Goal: Task Accomplishment & Management: Manage account settings

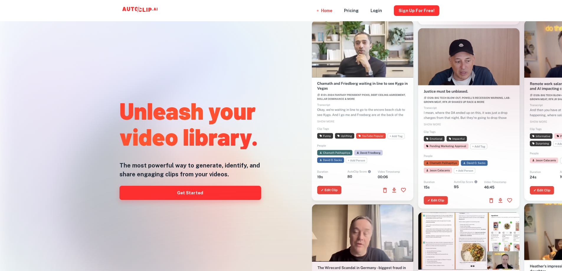
click at [183, 196] on link "Get Started" at bounding box center [190, 193] width 142 height 14
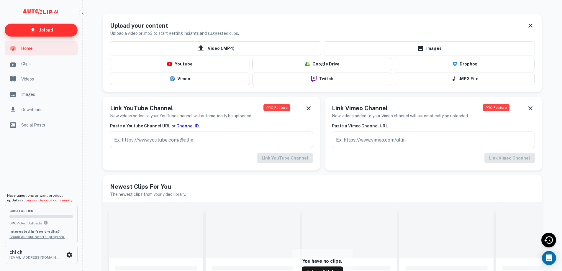
click at [50, 30] on p "Upload" at bounding box center [45, 30] width 15 height 6
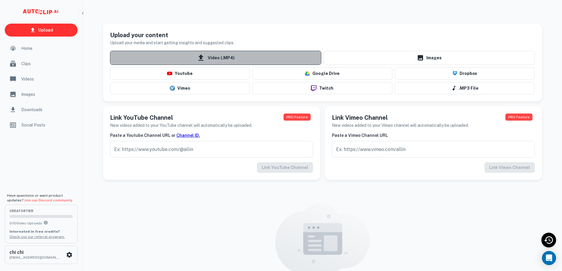
click at [202, 59] on icon at bounding box center [200, 58] width 5 height 6
click at [0, 0] on input "Video (.MP4)" at bounding box center [0, 0] width 0 height 0
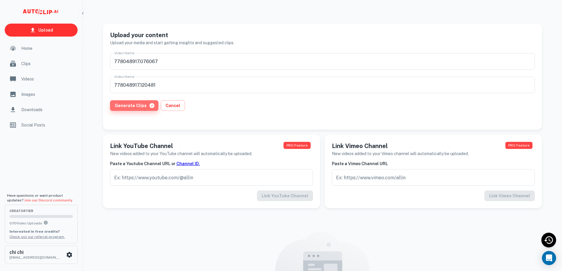
click at [137, 108] on button "Generate Clips" at bounding box center [134, 105] width 48 height 11
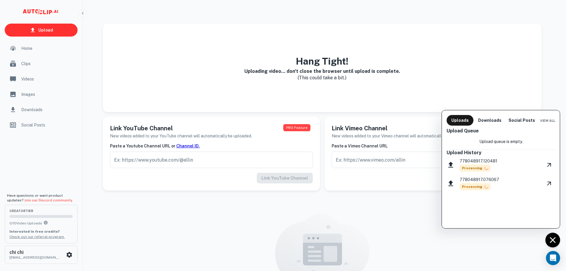
click at [27, 49] on div at bounding box center [283, 135] width 566 height 271
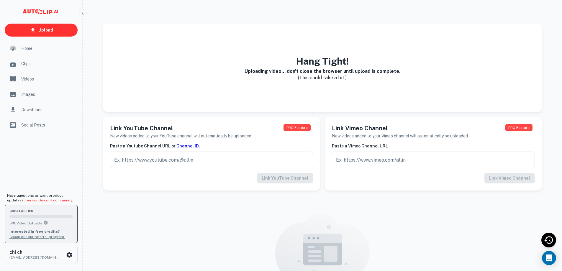
click at [38, 213] on div "creator Tier 0 / 10 Video Uploads Interested in free credits? Check out our ref…" at bounding box center [40, 223] width 63 height 31
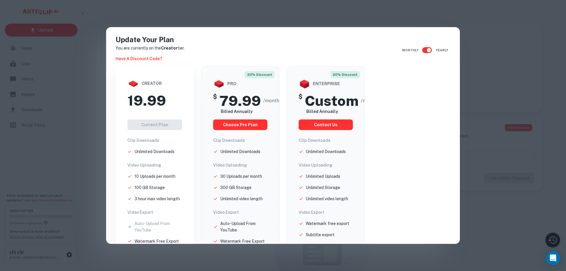
click at [501, 48] on div "Update Your Plan You are currently on the Creator tier. Have a discount code? M…" at bounding box center [283, 135] width 566 height 271
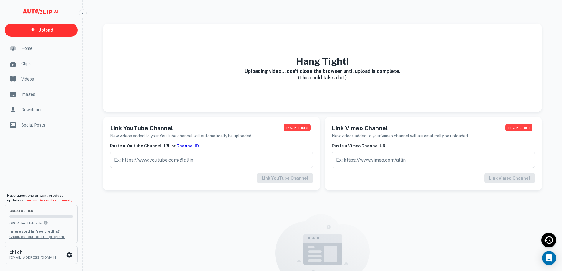
click at [26, 51] on span "Home" at bounding box center [47, 48] width 53 height 6
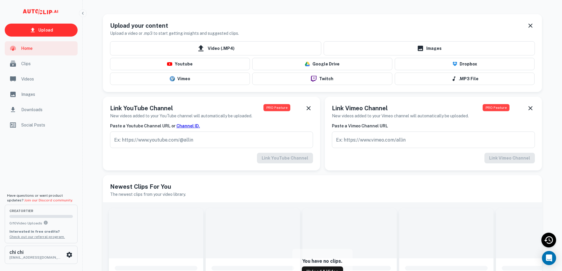
click at [21, 63] on div "Clips" at bounding box center [41, 64] width 73 height 14
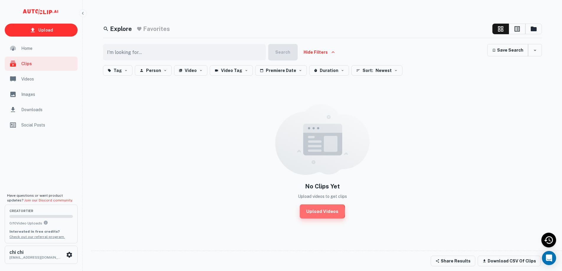
click at [322, 211] on link "Upload Videos" at bounding box center [322, 211] width 45 height 14
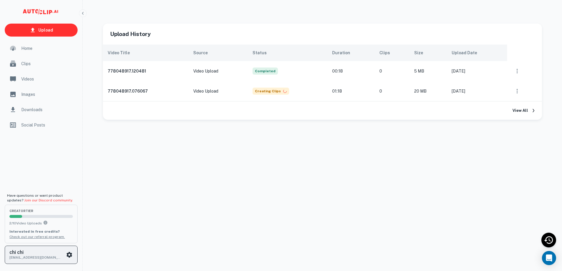
click at [66, 257] on icon "scrollable content" at bounding box center [69, 254] width 7 height 7
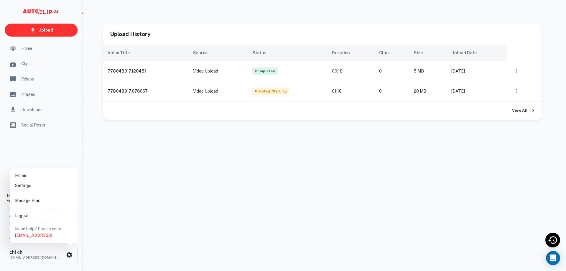
click at [30, 188] on li "Settings" at bounding box center [44, 185] width 63 height 10
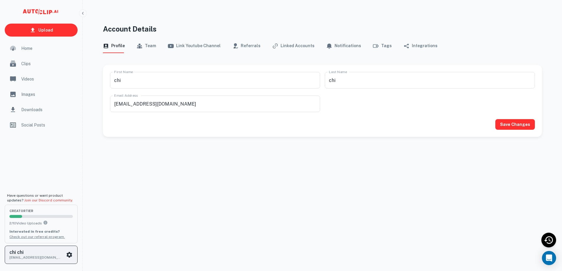
click at [68, 256] on icon "scrollable content" at bounding box center [70, 255] width 6 height 6
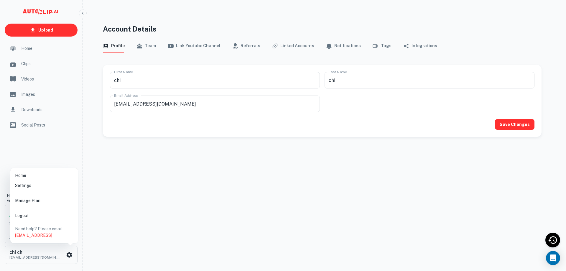
click at [36, 203] on li "Manage Plan" at bounding box center [44, 200] width 63 height 10
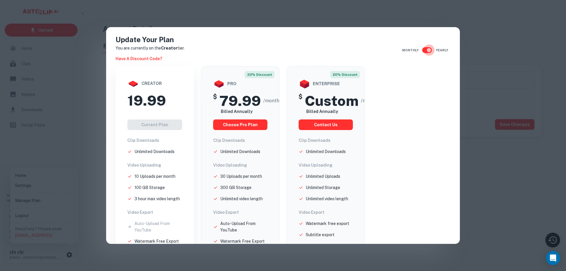
click at [422, 50] on input "checkbox" at bounding box center [429, 50] width 34 height 11
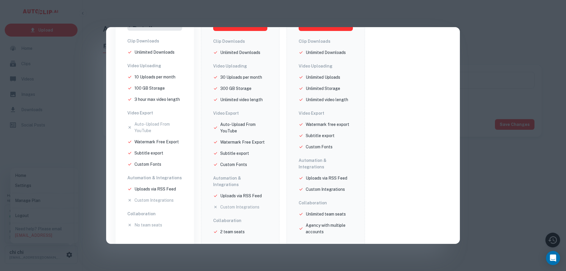
scroll to position [107, 0]
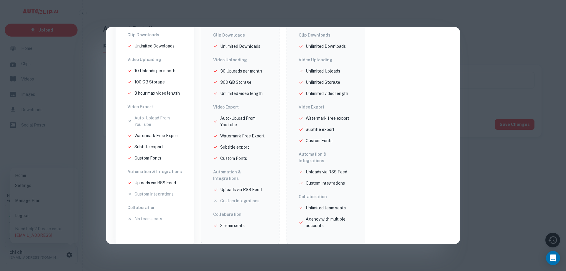
drag, startPoint x: 127, startPoint y: 219, endPoint x: 131, endPoint y: 215, distance: 5.0
click at [128, 218] on div "creator 29.99 Unlock your Content's potential Current Plan Clip Downloads Unlim…" at bounding box center [155, 102] width 78 height 287
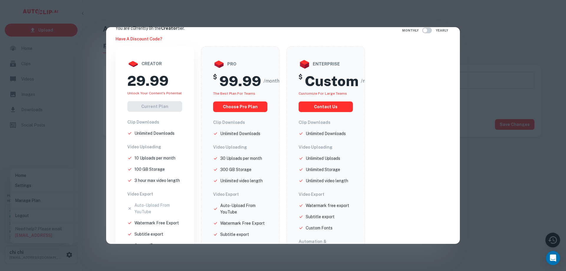
scroll to position [0, 0]
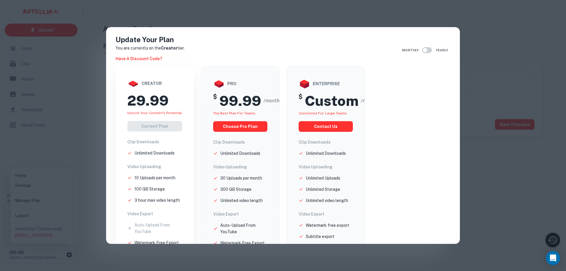
click at [419, 52] on input "checkbox" at bounding box center [425, 50] width 34 height 11
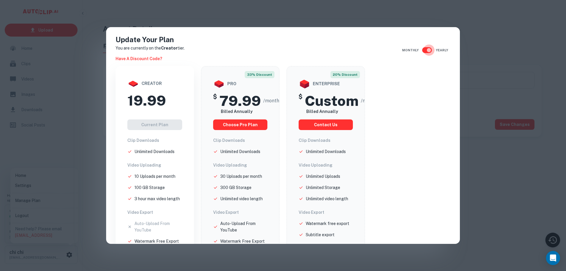
click at [419, 52] on input "checkbox" at bounding box center [429, 50] width 34 height 11
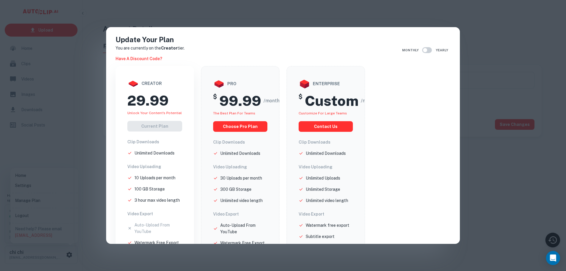
click at [419, 52] on input "checkbox" at bounding box center [425, 50] width 34 height 11
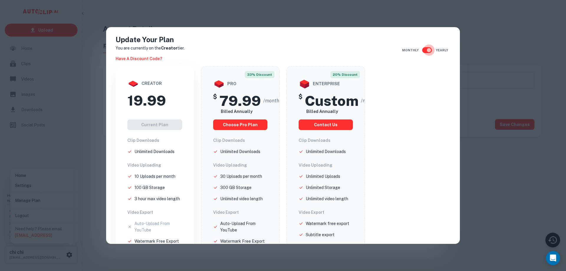
click at [419, 52] on input "checkbox" at bounding box center [429, 50] width 34 height 11
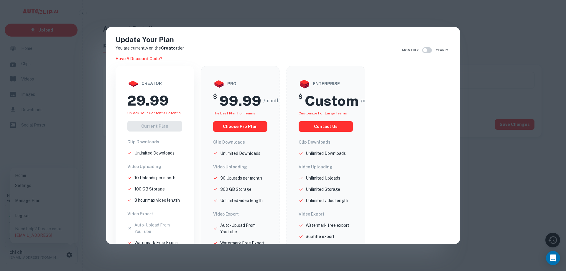
click at [419, 52] on input "checkbox" at bounding box center [425, 50] width 34 height 11
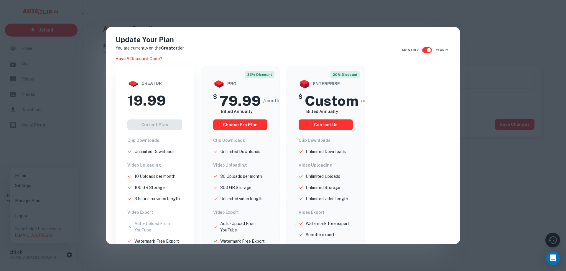
click at [419, 52] on input "checkbox" at bounding box center [429, 50] width 34 height 11
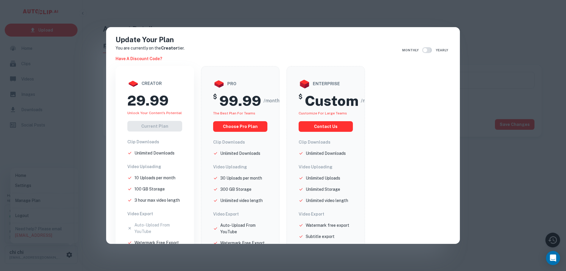
click at [426, 52] on input "checkbox" at bounding box center [425, 50] width 34 height 11
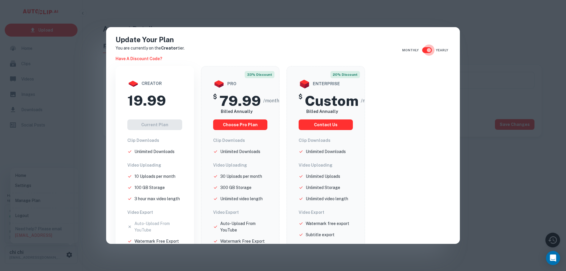
click at [426, 52] on input "checkbox" at bounding box center [429, 50] width 34 height 11
checkbox input "false"
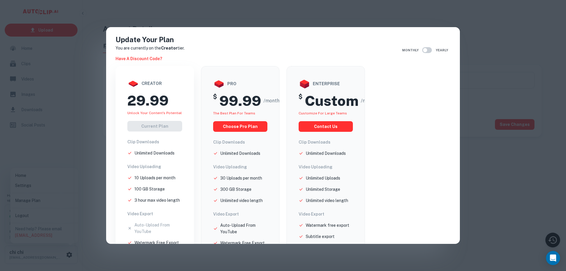
click at [150, 129] on div "Current Plan" at bounding box center [154, 126] width 55 height 11
click at [504, 69] on div "Update Your Plan You are currently on the Creator tier. Have a discount code? M…" at bounding box center [283, 135] width 566 height 271
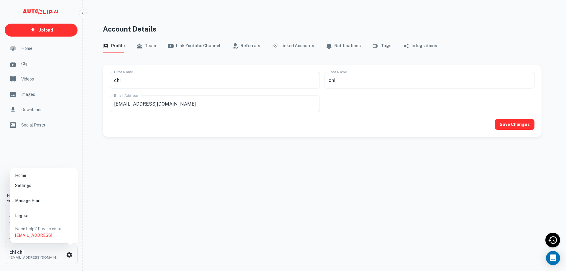
click at [28, 188] on li "Settings" at bounding box center [44, 185] width 63 height 10
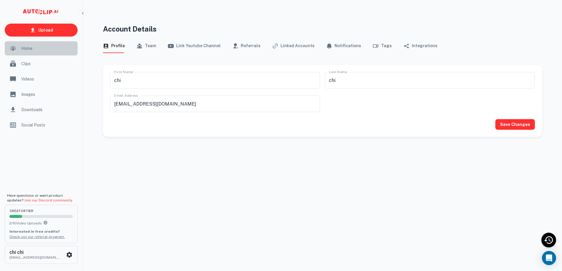
click at [32, 49] on span "Home" at bounding box center [47, 48] width 53 height 6
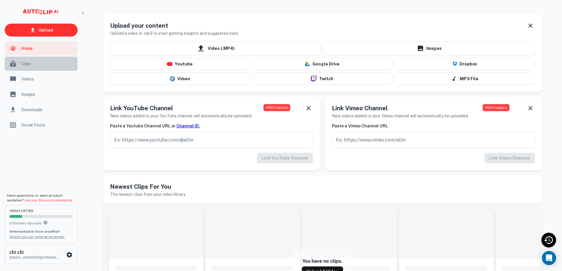
click at [36, 62] on span "Clips" at bounding box center [47, 63] width 53 height 6
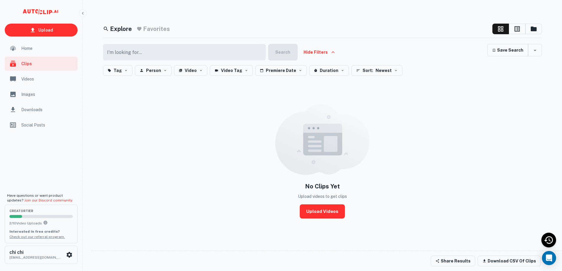
click at [47, 80] on span "Videos" at bounding box center [47, 79] width 53 height 6
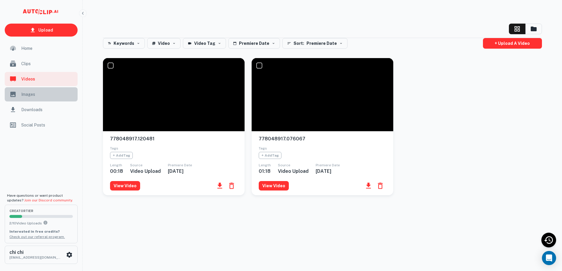
click at [50, 96] on span "Images" at bounding box center [47, 94] width 53 height 6
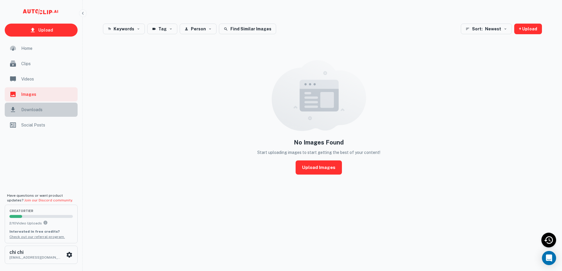
click at [51, 114] on div "Downloads" at bounding box center [41, 110] width 73 height 14
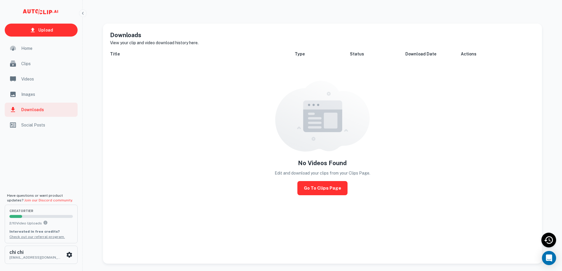
click at [35, 81] on span "Videos" at bounding box center [47, 79] width 53 height 6
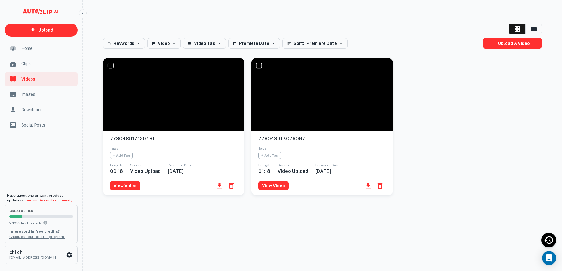
click at [32, 65] on span "Clips" at bounding box center [47, 63] width 53 height 6
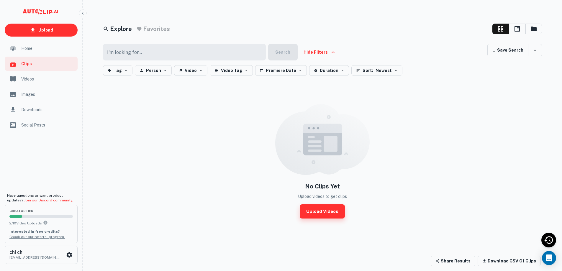
click at [328, 211] on link "Upload Videos" at bounding box center [322, 211] width 45 height 14
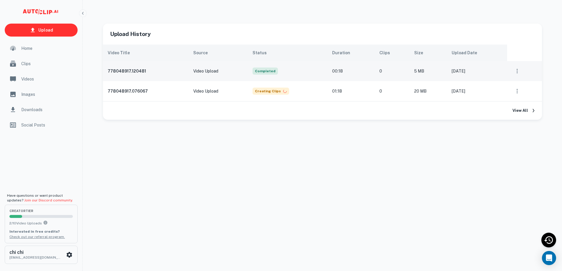
click at [214, 70] on td "Video Upload" at bounding box center [218, 71] width 60 height 20
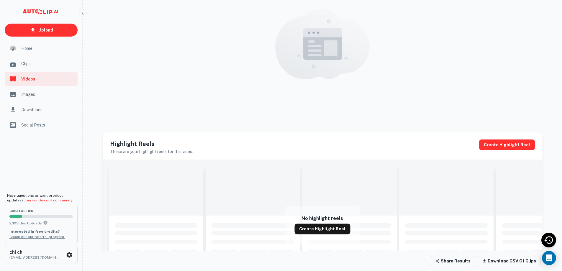
scroll to position [236, 0]
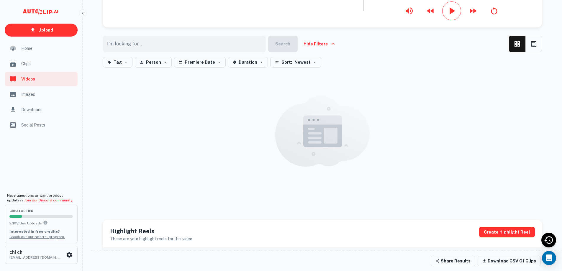
scroll to position [147, 0]
click at [447, 17] on icon "button" at bounding box center [452, 11] width 12 height 12
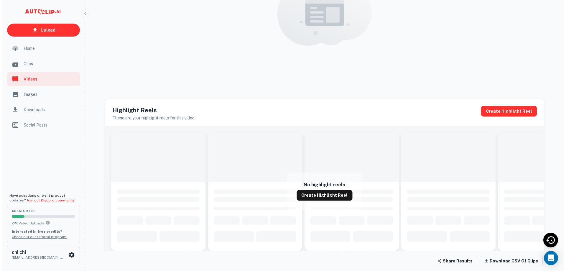
scroll to position [354, 0]
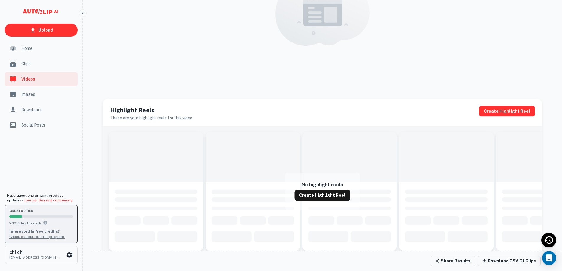
click at [35, 212] on span "creator Tier" at bounding box center [40, 210] width 63 height 3
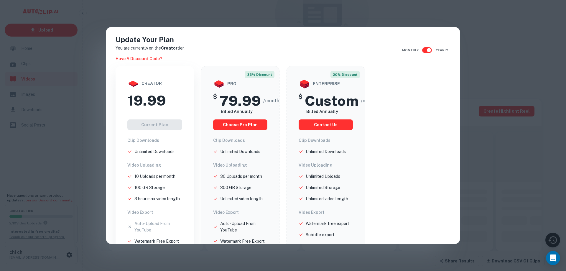
click at [147, 89] on div "creator" at bounding box center [154, 84] width 55 height 12
click at [157, 131] on div "creator 19.99 Current Plan Clip Downloads Unlimited Downloads Video Uploading 1…" at bounding box center [155, 208] width 78 height 285
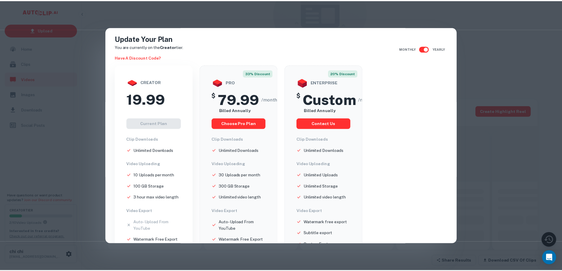
scroll to position [0, 0]
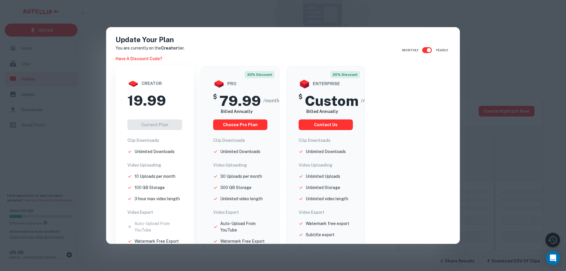
click at [64, 167] on div "Update Your Plan You are currently on the Creator tier. Have a discount code? M…" at bounding box center [283, 135] width 566 height 271
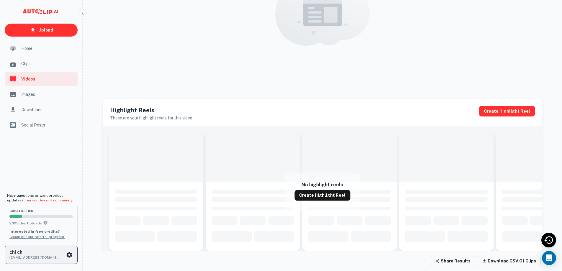
scroll to position [471, 0]
click at [60, 259] on p "[EMAIL_ADDRESS][DOMAIN_NAME]" at bounding box center [35, 257] width 53 height 5
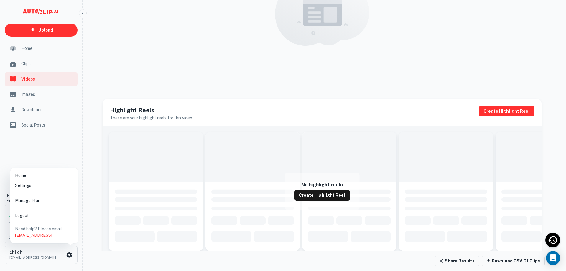
drag, startPoint x: 314, startPoint y: 195, endPoint x: 327, endPoint y: 181, distance: 19.2
click at [313, 195] on div at bounding box center [283, 135] width 566 height 271
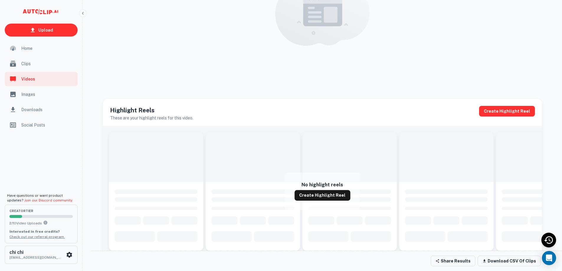
scroll to position [308, 0]
click at [29, 130] on div "Social Posts" at bounding box center [41, 125] width 73 height 14
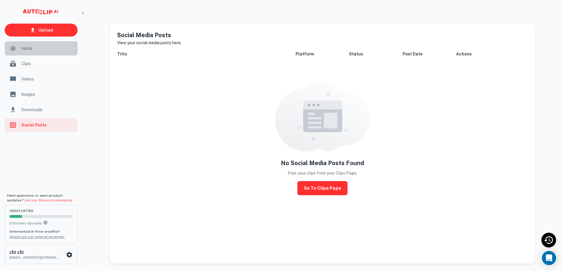
click at [36, 51] on span "Home" at bounding box center [47, 48] width 53 height 6
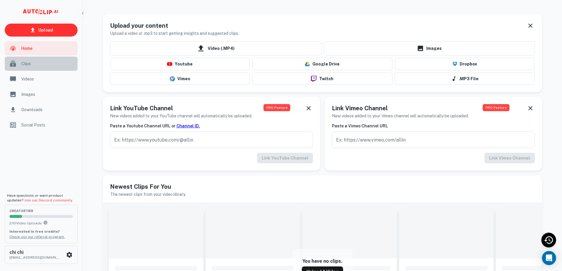
click at [36, 63] on span "Clips" at bounding box center [47, 63] width 53 height 6
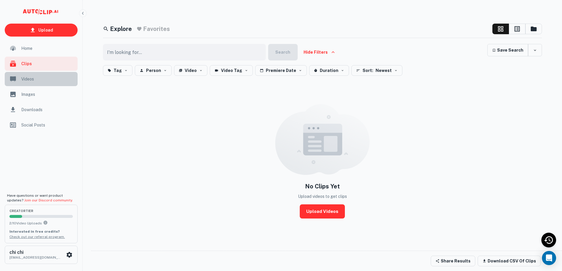
click at [40, 79] on span "Videos" at bounding box center [47, 79] width 53 height 6
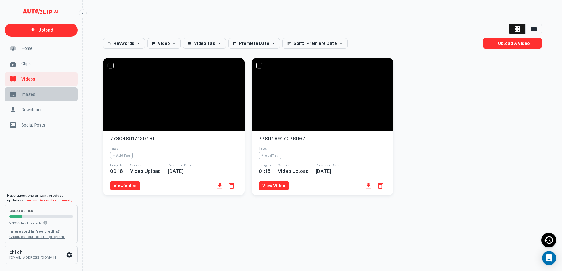
click at [44, 94] on span "Images" at bounding box center [47, 94] width 53 height 6
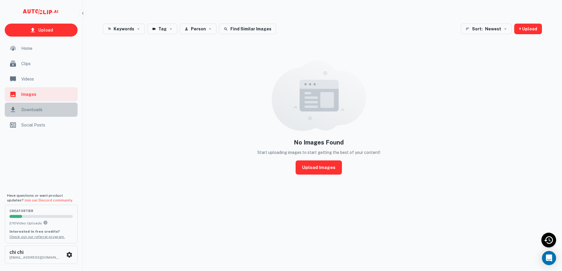
click at [47, 109] on span "Downloads" at bounding box center [47, 109] width 53 height 6
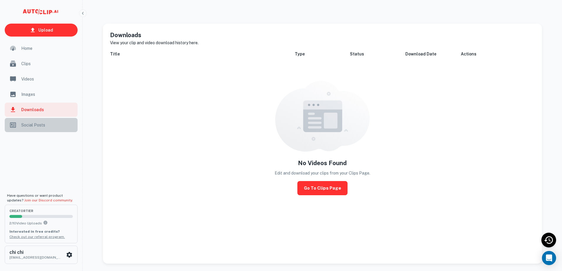
click at [49, 131] on div "Social Posts" at bounding box center [41, 125] width 73 height 14
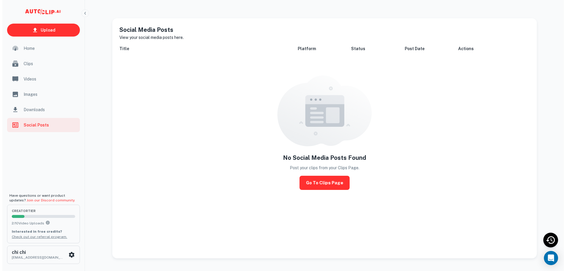
scroll to position [7, 0]
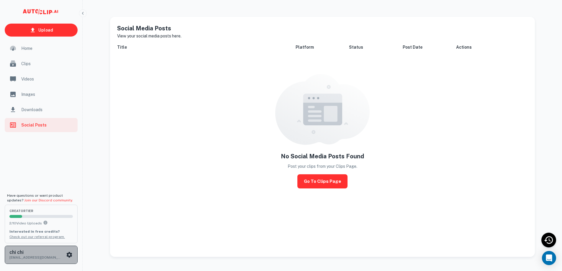
click at [62, 259] on p "[EMAIL_ADDRESS][DOMAIN_NAME]" at bounding box center [35, 257] width 53 height 5
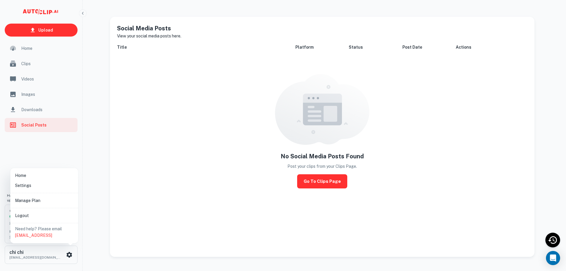
click at [43, 229] on p "Need help? Please email [EMAIL_ADDRESS]" at bounding box center [44, 232] width 58 height 13
click at [23, 198] on li "Manage Plan" at bounding box center [44, 200] width 63 height 10
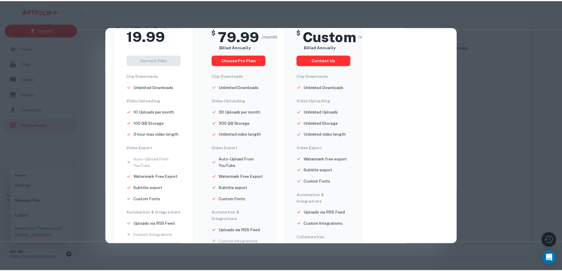
scroll to position [0, 0]
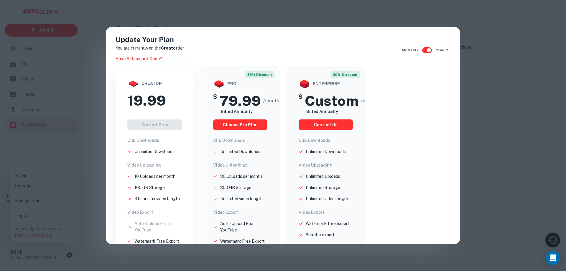
click at [499, 55] on div "Update Your Plan You are currently on the Creator tier. Have a discount code? M…" at bounding box center [283, 135] width 566 height 271
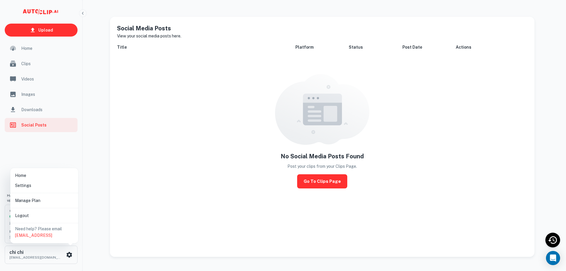
click at [29, 203] on li "Manage Plan" at bounding box center [44, 200] width 63 height 10
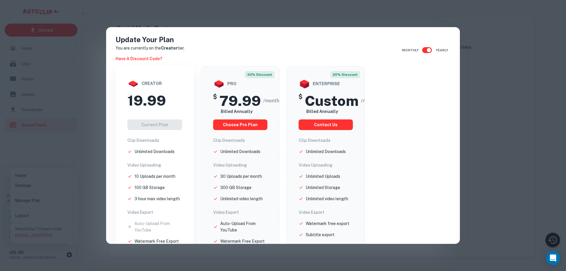
click at [29, 203] on div "Update Your Plan You are currently on the Creator tier. Have a discount code? M…" at bounding box center [283, 135] width 566 height 271
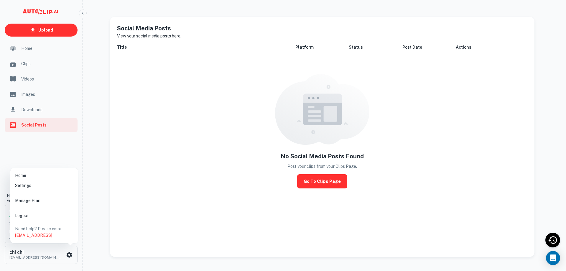
click at [27, 186] on li "Settings" at bounding box center [44, 185] width 63 height 10
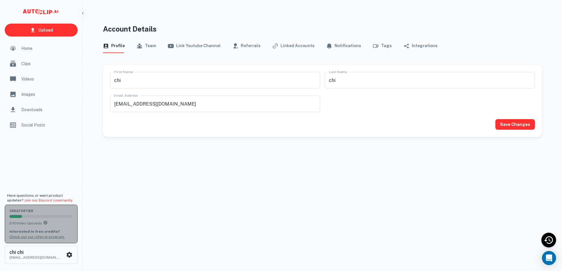
click at [36, 237] on link "Check out our referral program." at bounding box center [36, 237] width 55 height 4
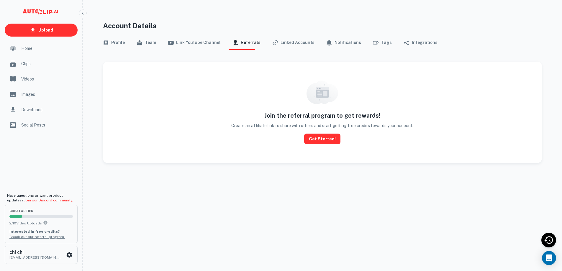
scroll to position [5, 0]
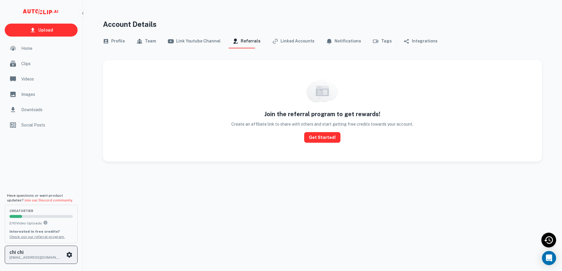
click at [41, 259] on p "[EMAIL_ADDRESS][DOMAIN_NAME]" at bounding box center [35, 257] width 53 height 5
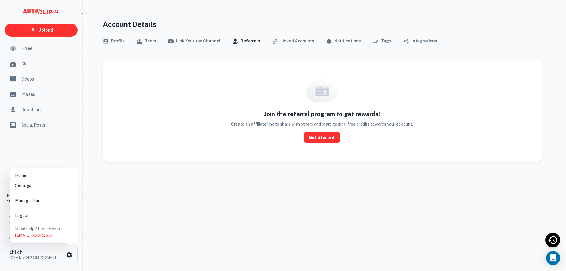
click at [35, 186] on li "Settings" at bounding box center [44, 185] width 63 height 10
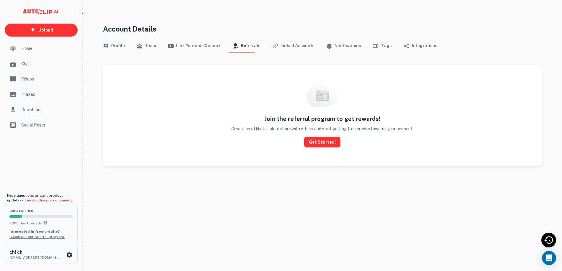
click at [111, 45] on button "Profile" at bounding box center [114, 46] width 22 height 14
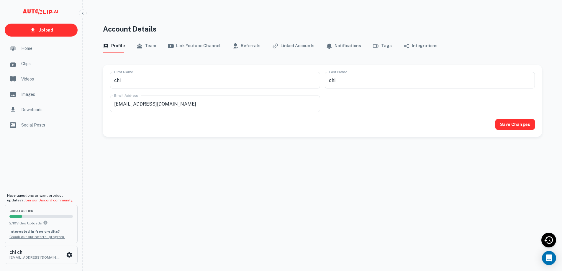
click at [404, 48] on button "Integrations" at bounding box center [420, 46] width 34 height 14
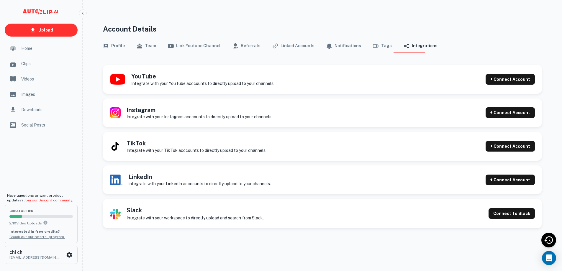
click at [373, 46] on button "Tags" at bounding box center [382, 46] width 19 height 14
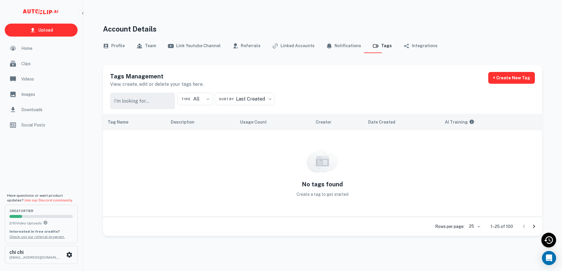
click at [337, 45] on button "Notifications" at bounding box center [343, 46] width 35 height 14
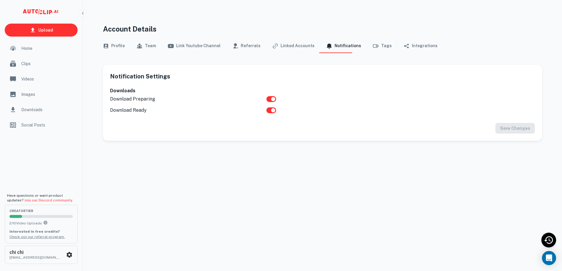
click at [285, 46] on button "Linked Accounts" at bounding box center [293, 46] width 42 height 14
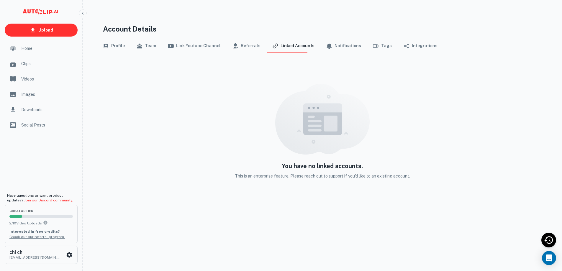
click at [241, 46] on button "Referrals" at bounding box center [246, 46] width 28 height 14
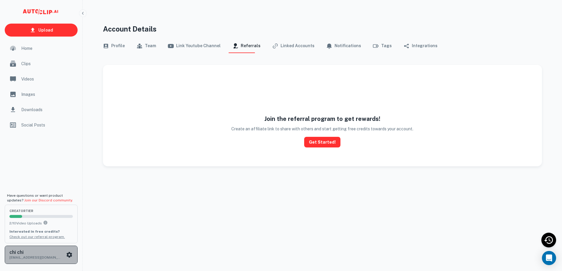
click at [55, 255] on p "[EMAIL_ADDRESS][DOMAIN_NAME]" at bounding box center [35, 257] width 53 height 5
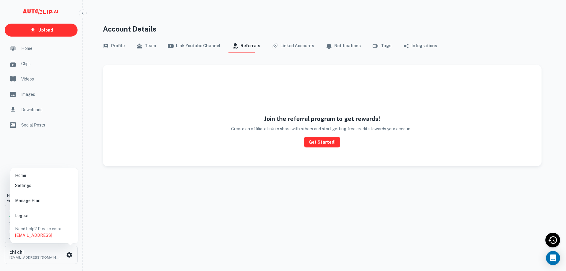
click at [34, 187] on li "Settings" at bounding box center [44, 185] width 63 height 10
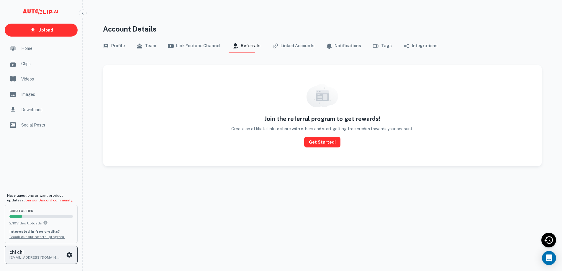
click at [60, 256] on p "[EMAIL_ADDRESS][DOMAIN_NAME]" at bounding box center [35, 257] width 53 height 5
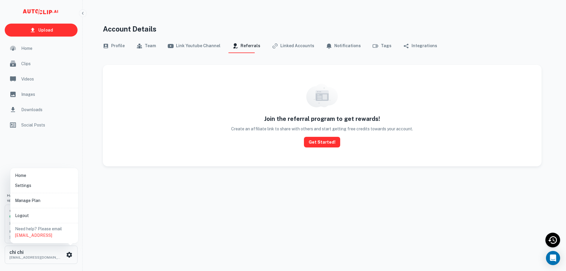
click at [40, 202] on li "Manage Plan" at bounding box center [44, 200] width 63 height 10
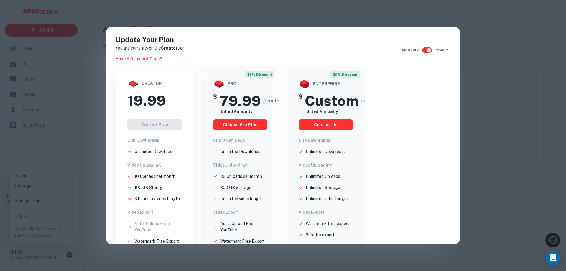
click at [152, 49] on p "You are currently on the Creator tier." at bounding box center [150, 48] width 69 height 6
click at [152, 48] on p "You are currently on the Creator tier." at bounding box center [150, 48] width 69 height 6
click at [172, 50] on strong "Creator" at bounding box center [169, 48] width 17 height 5
click at [427, 53] on input "checkbox" at bounding box center [429, 50] width 34 height 11
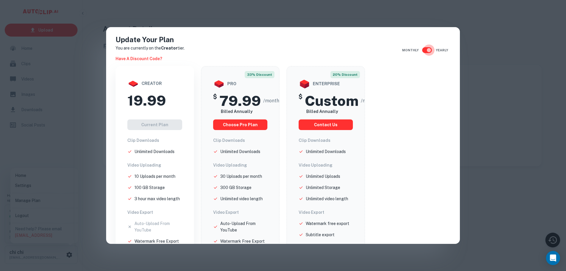
checkbox input "false"
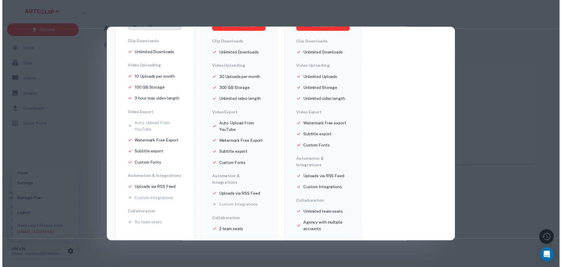
scroll to position [107, 0]
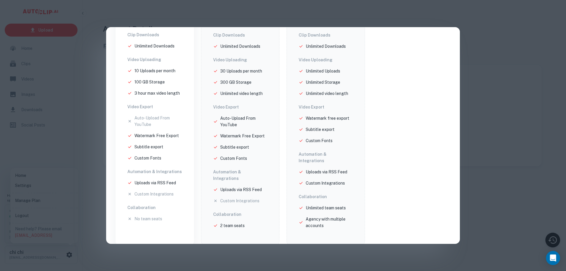
click at [72, 213] on div "Update Your Plan You are currently on the Creator tier. Have a discount code? M…" at bounding box center [283, 135] width 566 height 271
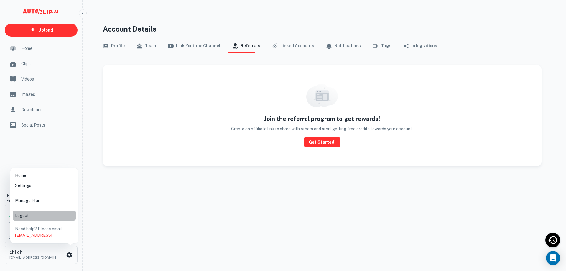
click at [39, 214] on li "Logout" at bounding box center [44, 216] width 63 height 10
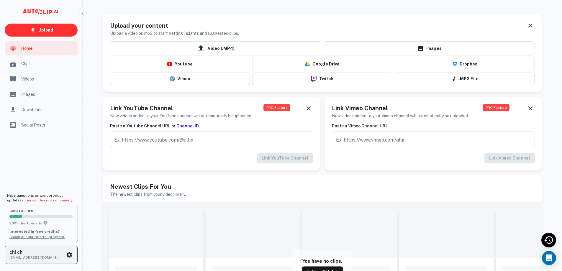
click at [40, 252] on h6 "chi chi" at bounding box center [35, 252] width 53 height 5
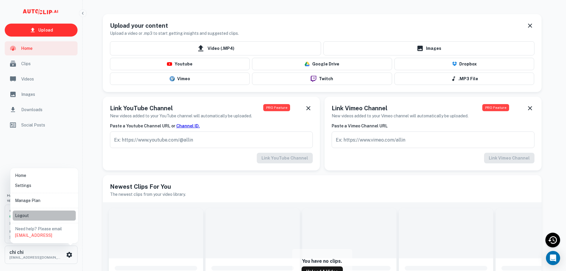
click at [45, 218] on li "Logout" at bounding box center [44, 216] width 63 height 10
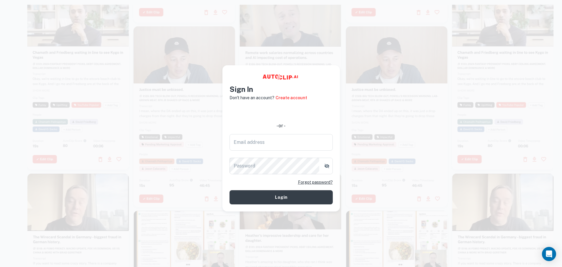
click at [21, 82] on div at bounding box center [281, 138] width 562 height 267
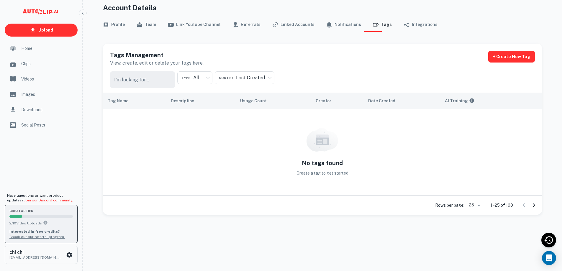
scroll to position [22, 0]
click at [41, 237] on link "Check out our referral program." at bounding box center [36, 237] width 55 height 4
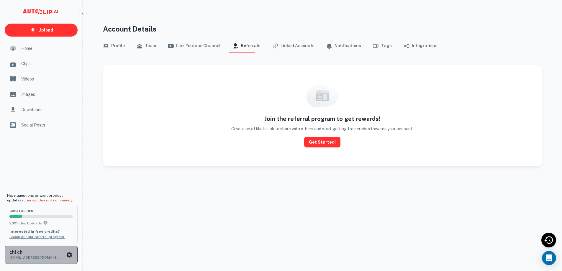
click at [45, 255] on p "[EMAIL_ADDRESS][DOMAIN_NAME]" at bounding box center [35, 257] width 53 height 5
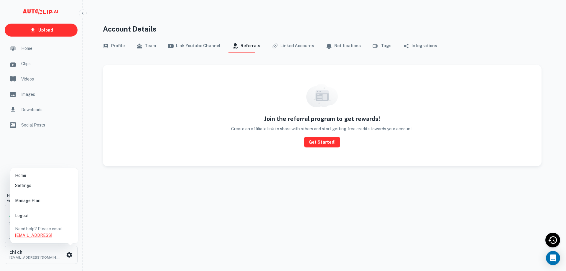
click at [39, 236] on link "[EMAIL_ADDRESS]" at bounding box center [33, 235] width 37 height 5
drag, startPoint x: 50, startPoint y: 236, endPoint x: 17, endPoint y: 236, distance: 33.0
click at [12, 235] on div "Need help? Please email [EMAIL_ADDRESS]" at bounding box center [44, 235] width 68 height 18
copy link "[EMAIL_ADDRESS]"
click at [63, 146] on div at bounding box center [283, 135] width 566 height 271
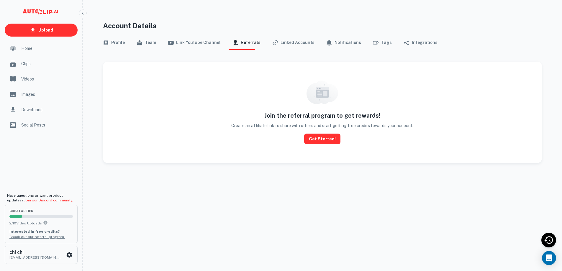
scroll to position [5, 0]
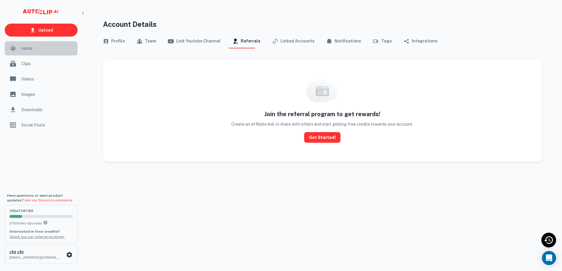
click at [29, 48] on span "Home" at bounding box center [47, 48] width 53 height 6
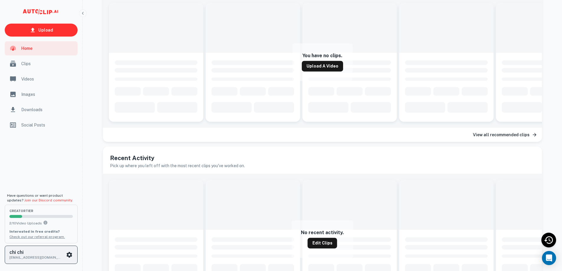
click at [67, 254] on icon "scrollable content" at bounding box center [70, 255] width 6 height 6
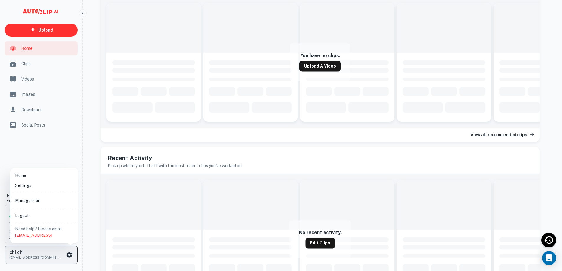
scroll to position [206, 0]
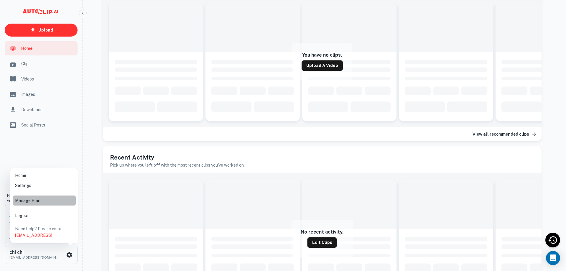
click at [33, 202] on li "Manage Plan" at bounding box center [44, 200] width 63 height 10
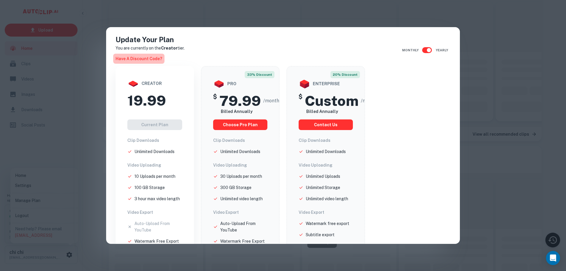
click at [139, 56] on h6 "Have a discount code?" at bounding box center [139, 58] width 47 height 6
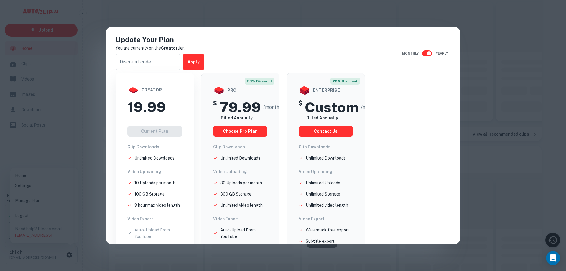
click at [149, 48] on p "You are currently on the Creator tier." at bounding box center [160, 48] width 89 height 6
click at [329, 16] on div "Update Your Plan You are currently on the Creator tier. ​ Apply Monthly Yearly …" at bounding box center [283, 135] width 566 height 271
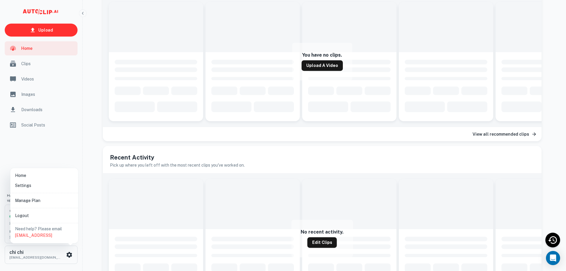
click at [72, 148] on div at bounding box center [283, 135] width 566 height 271
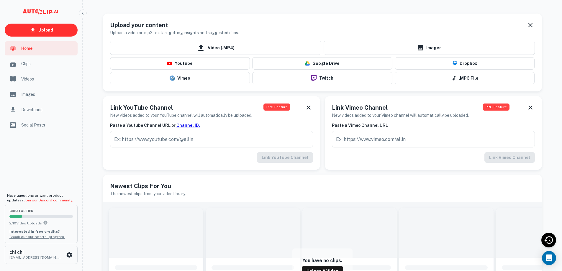
scroll to position [0, 0]
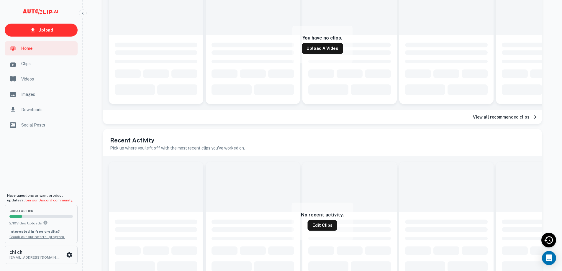
scroll to position [262, 0]
